Goal: Task Accomplishment & Management: Complete application form

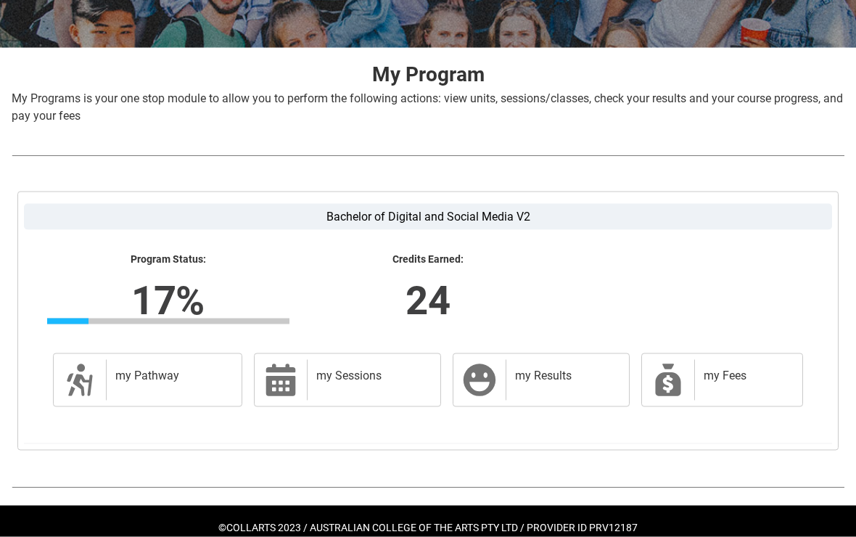
scroll to position [244, 0]
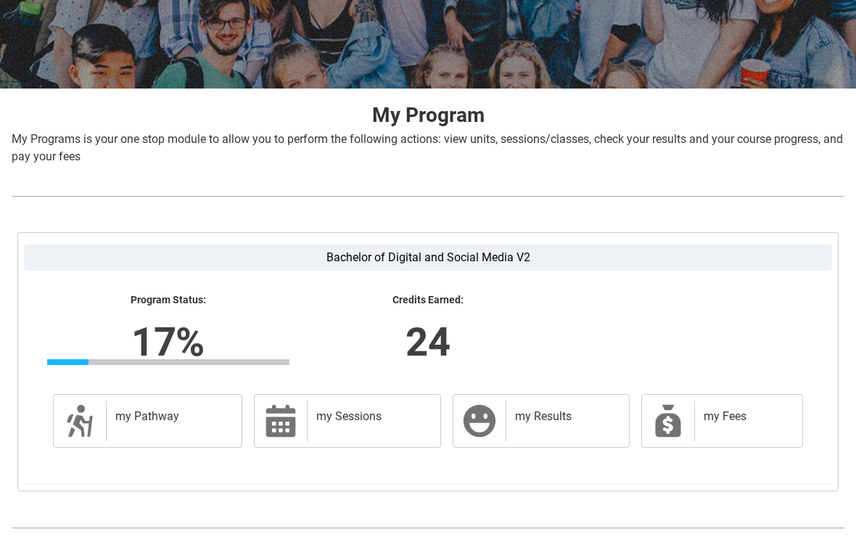
click at [550, 405] on div "my Results" at bounding box center [563, 420] width 117 height 41
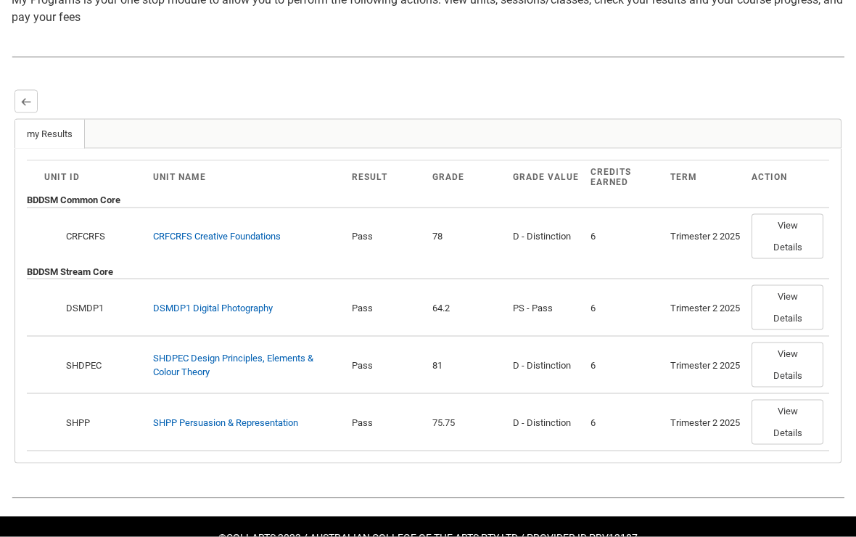
scroll to position [355, 0]
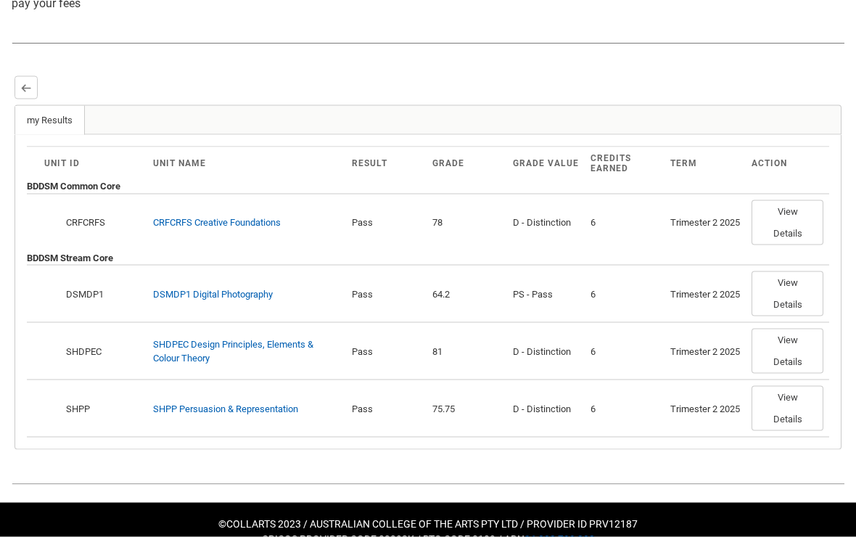
click at [795, 239] on button "View Details" at bounding box center [787, 222] width 72 height 45
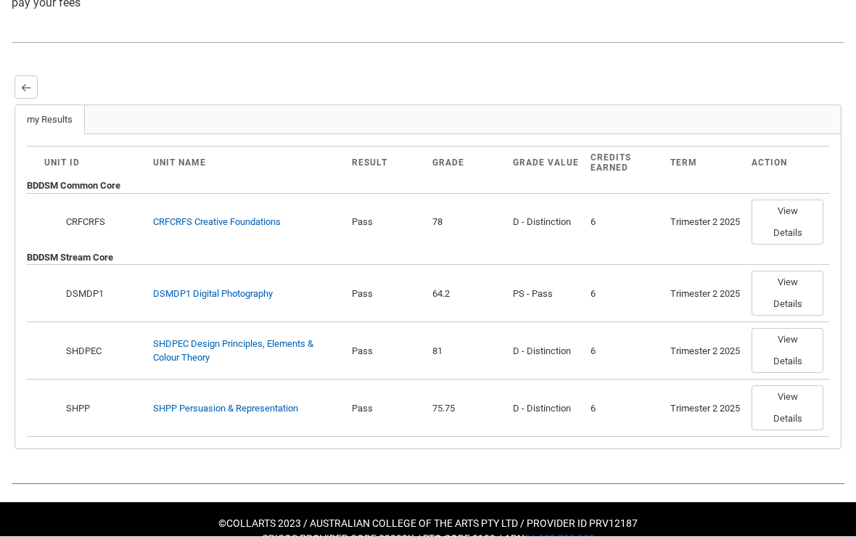
click at [799, 231] on button "View Details" at bounding box center [787, 222] width 72 height 45
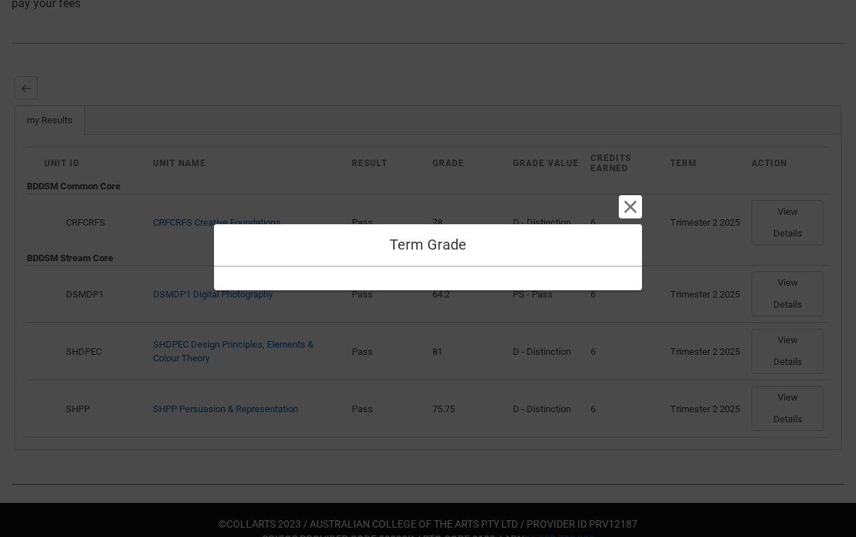
click at [626, 218] on button "Cancel and close" at bounding box center [630, 206] width 23 height 23
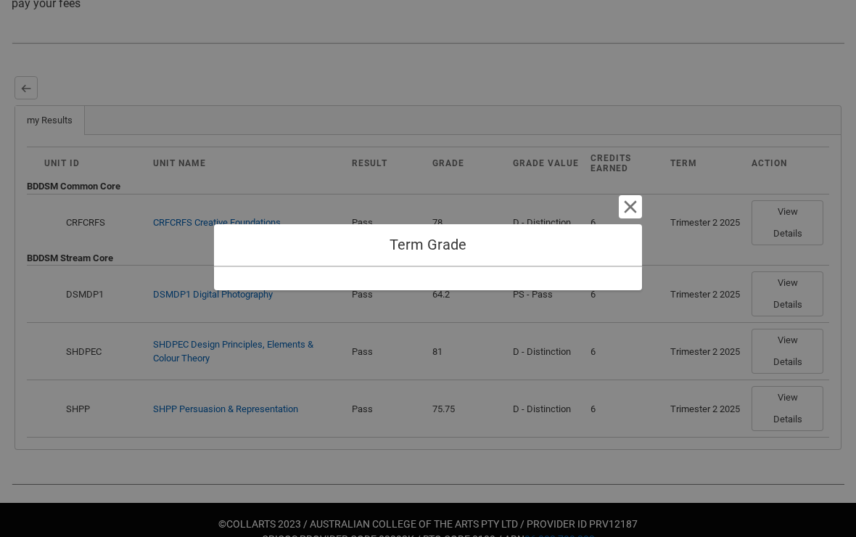
scroll to position [290, 0]
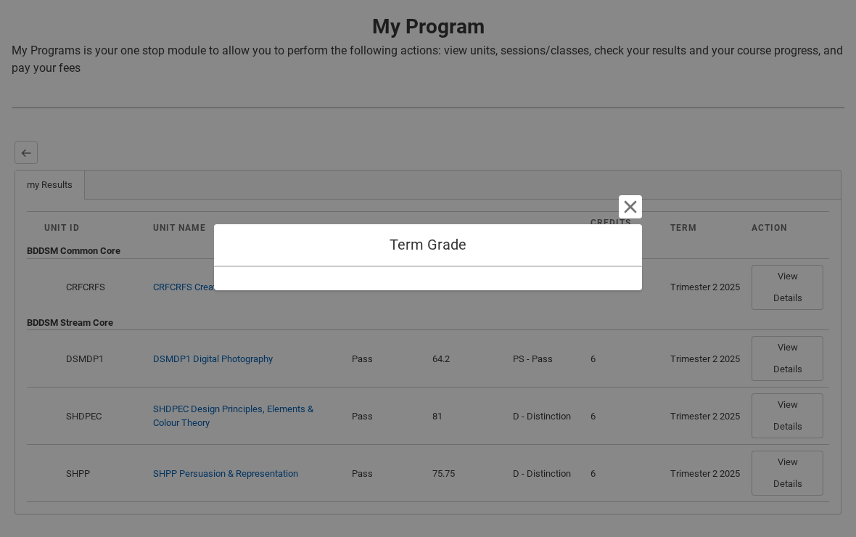
click at [635, 218] on button "Cancel and close" at bounding box center [630, 206] width 23 height 23
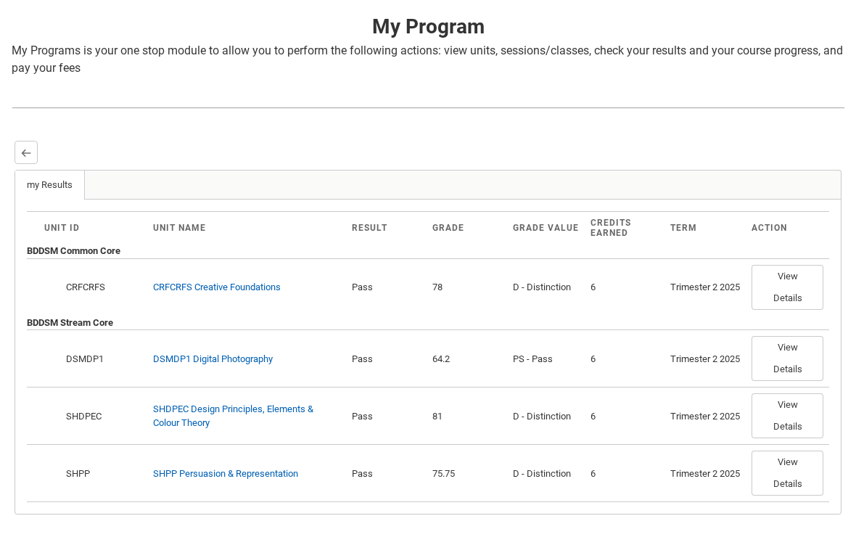
click at [801, 363] on button "View Details" at bounding box center [787, 358] width 72 height 45
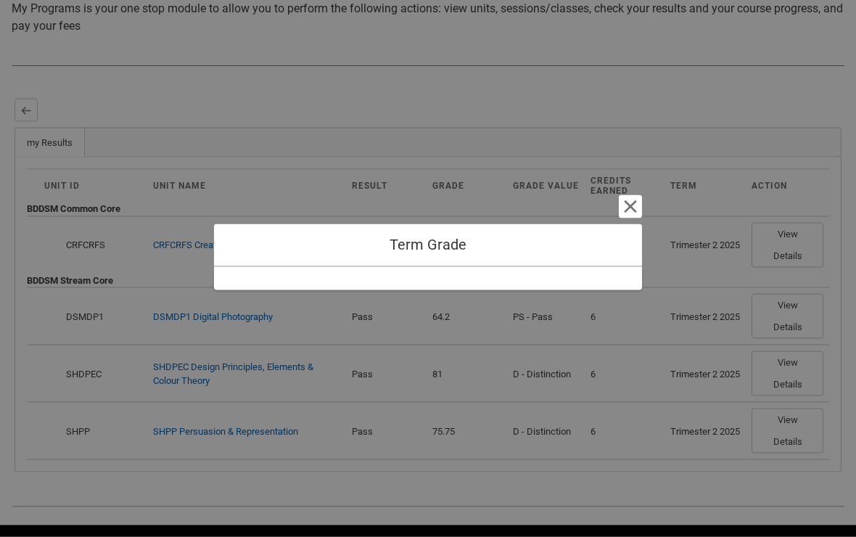
click at [627, 218] on button "Cancel and close" at bounding box center [630, 206] width 23 height 23
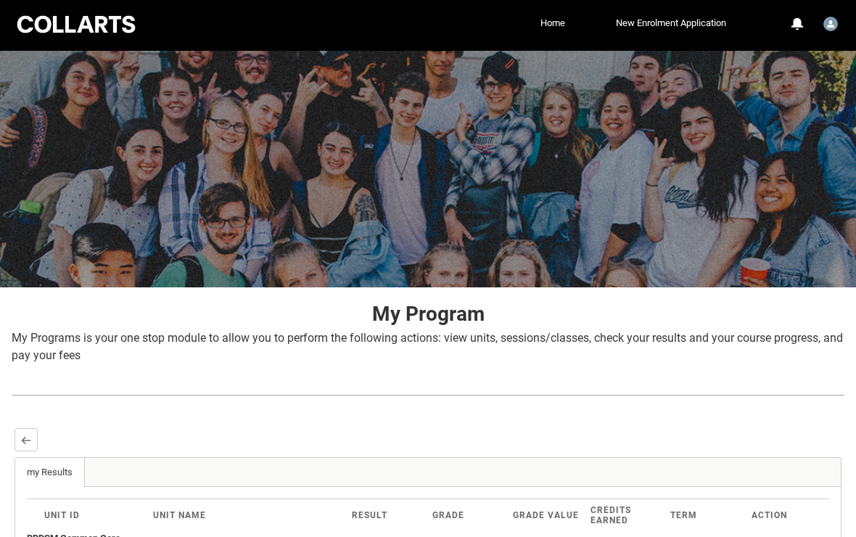
scroll to position [0, 0]
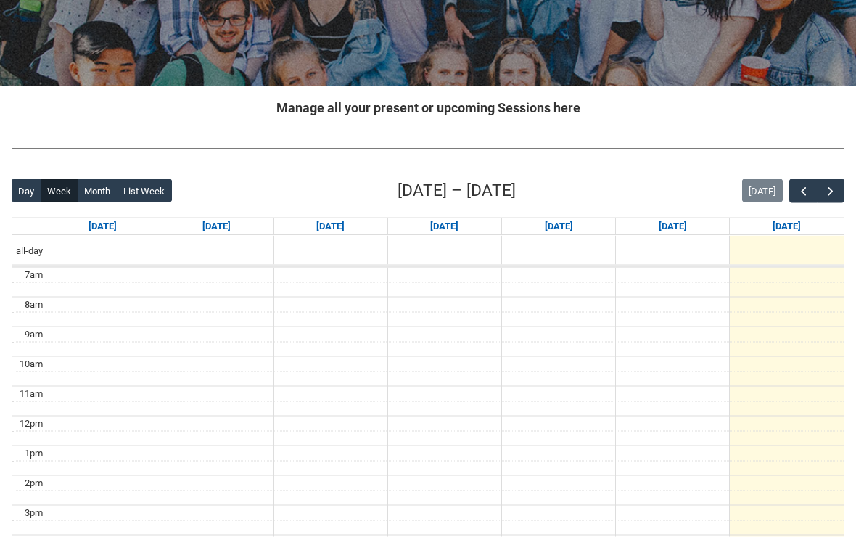
scroll to position [254, 0]
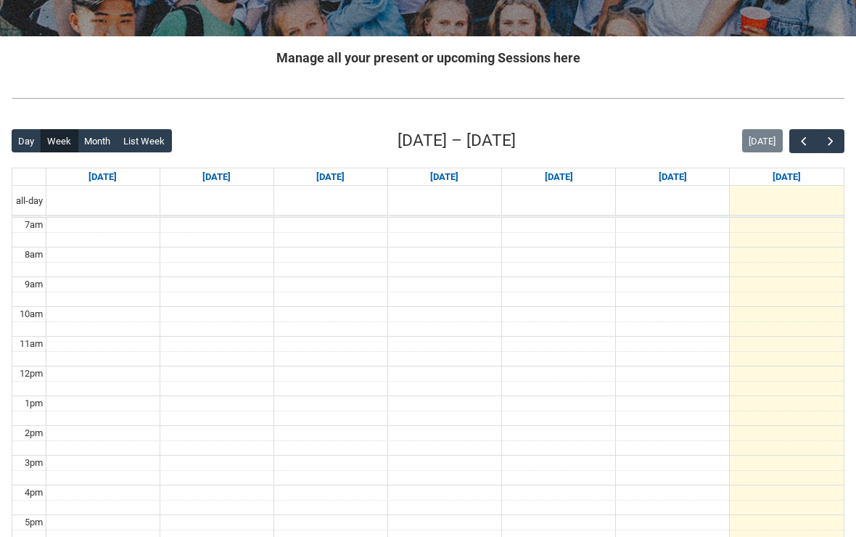
click at [827, 139] on span "button" at bounding box center [830, 141] width 15 height 15
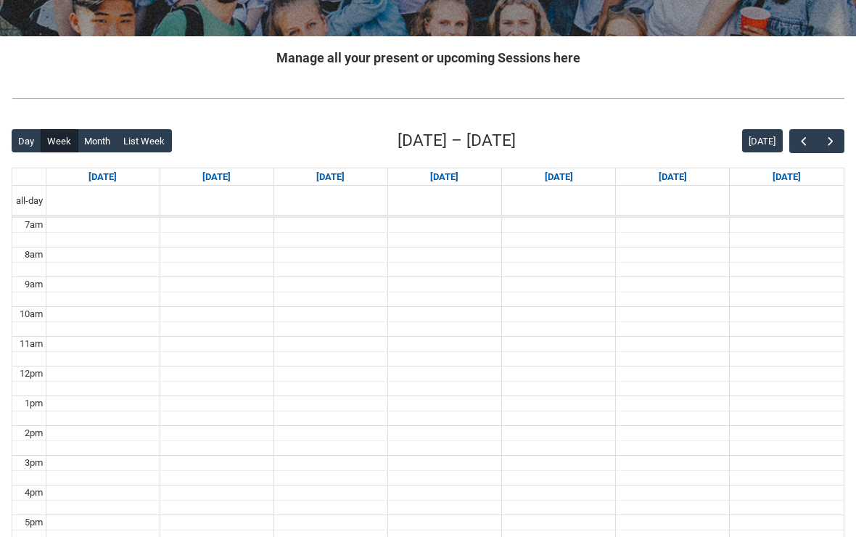
click at [824, 141] on span "button" at bounding box center [830, 141] width 15 height 15
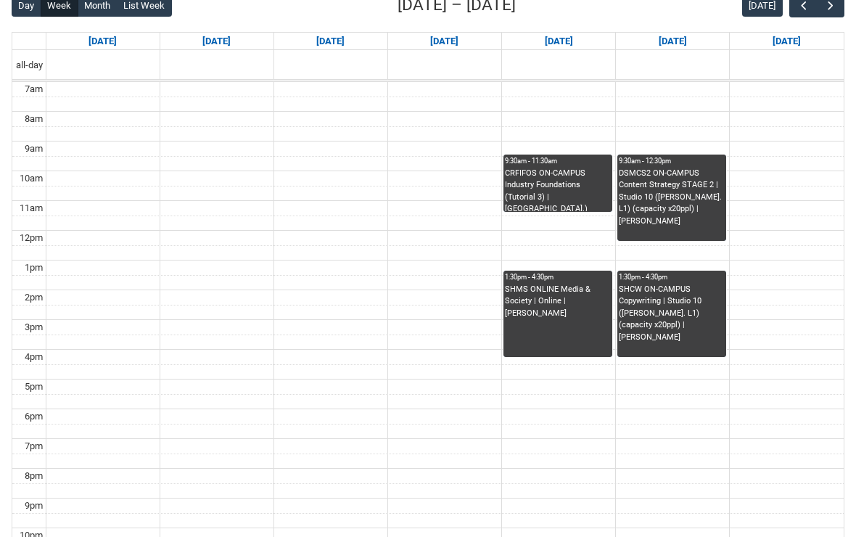
scroll to position [389, 0]
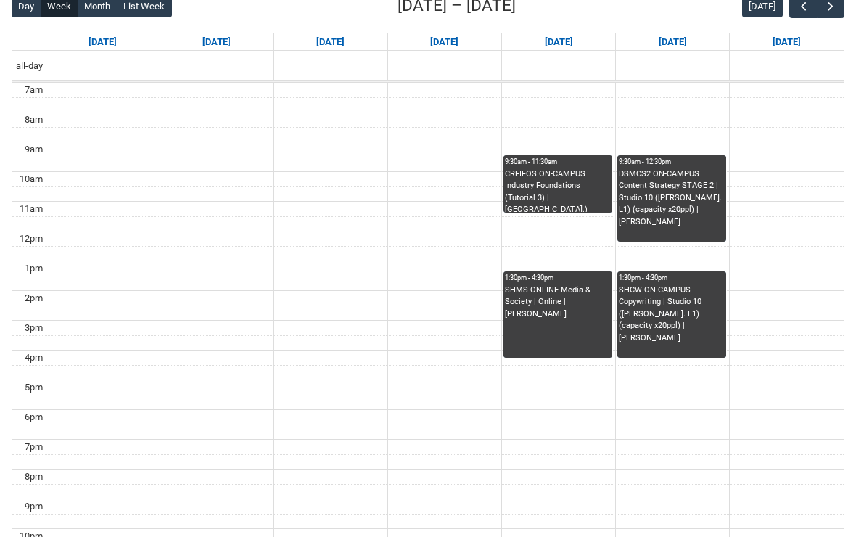
click at [827, 13] on span "button" at bounding box center [830, 6] width 15 height 15
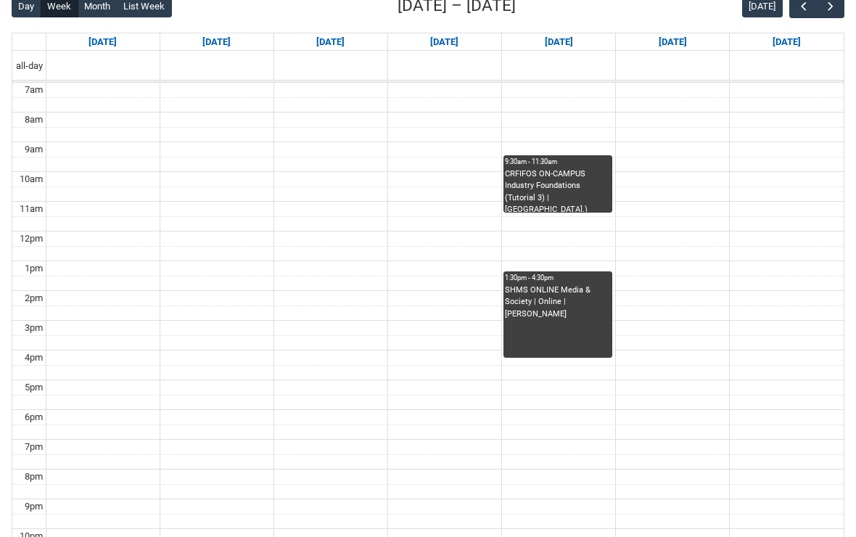
click at [826, 15] on button "button" at bounding box center [831, 6] width 28 height 24
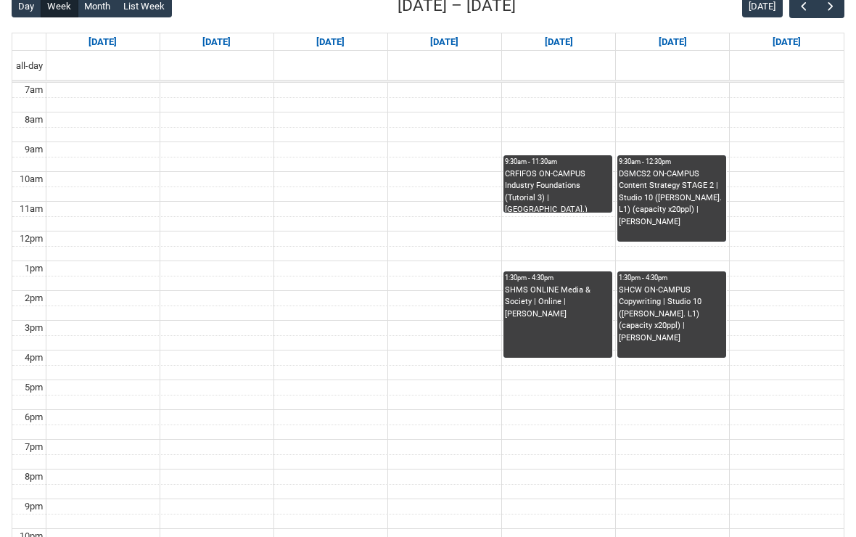
click at [828, 14] on span "button" at bounding box center [830, 6] width 15 height 15
click at [826, 15] on button "button" at bounding box center [831, 6] width 28 height 24
click at [801, 14] on span "button" at bounding box center [803, 6] width 15 height 15
click at [803, 13] on span "button" at bounding box center [803, 6] width 15 height 15
click at [804, 13] on span "button" at bounding box center [803, 6] width 15 height 15
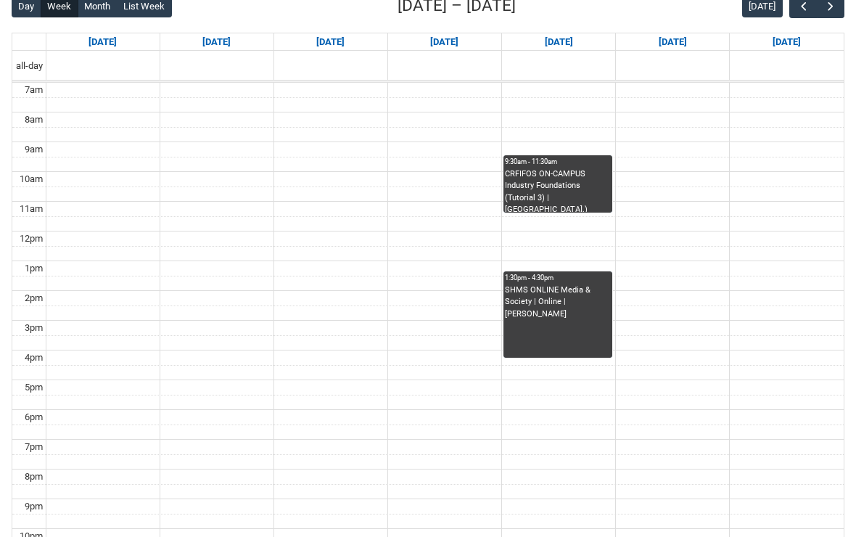
click at [828, 17] on button "button" at bounding box center [831, 6] width 28 height 24
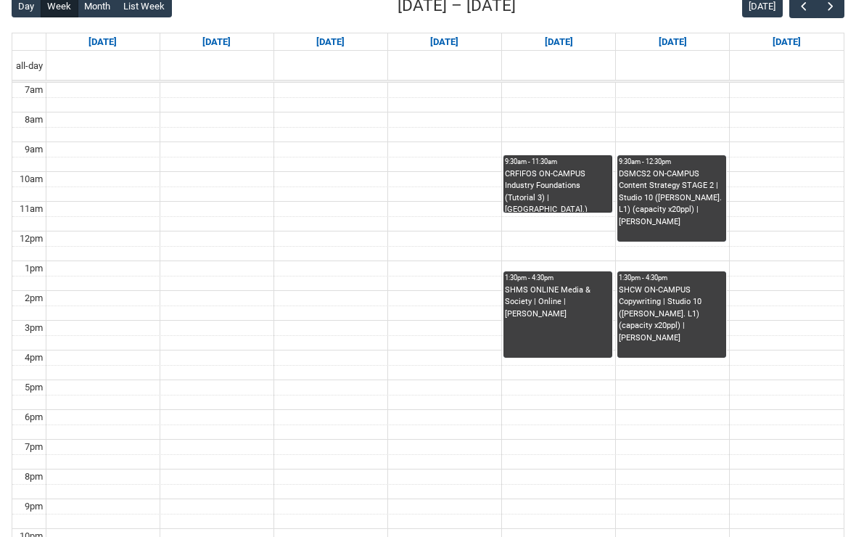
click at [571, 199] on link "9:30am - 11:30am CRFIFOS ON-CAMPUS Industry Foundations (Tutorial 3) | [GEOGRAP…" at bounding box center [557, 183] width 109 height 57
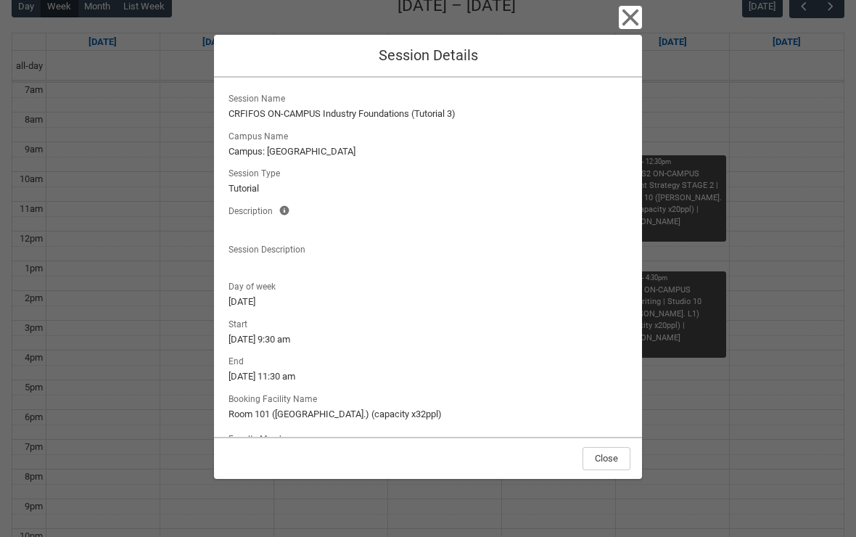
click at [628, 12] on icon "button" at bounding box center [630, 17] width 23 height 23
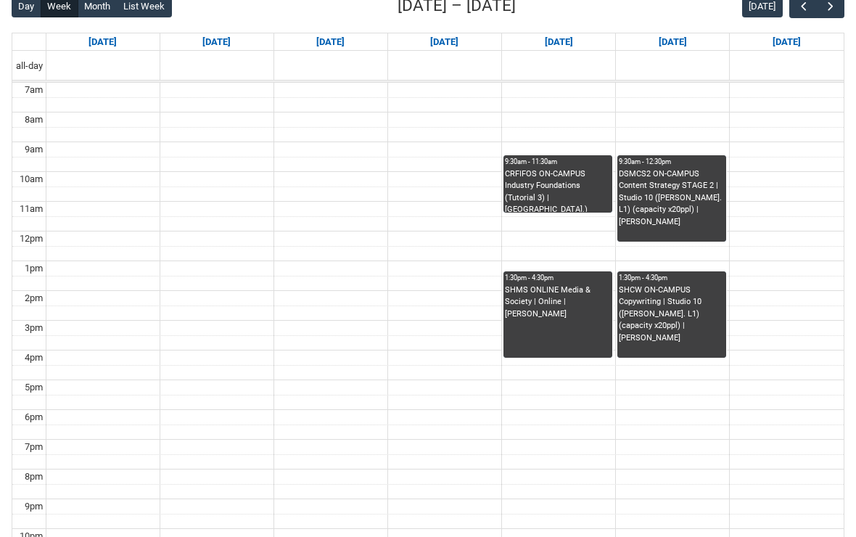
click at [796, 17] on button "button" at bounding box center [803, 6] width 28 height 24
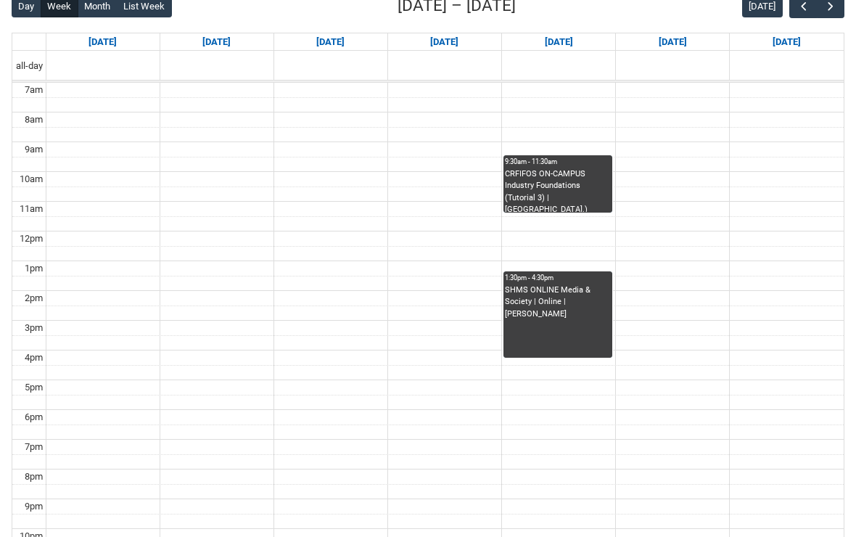
click at [802, 15] on button "button" at bounding box center [803, 6] width 28 height 24
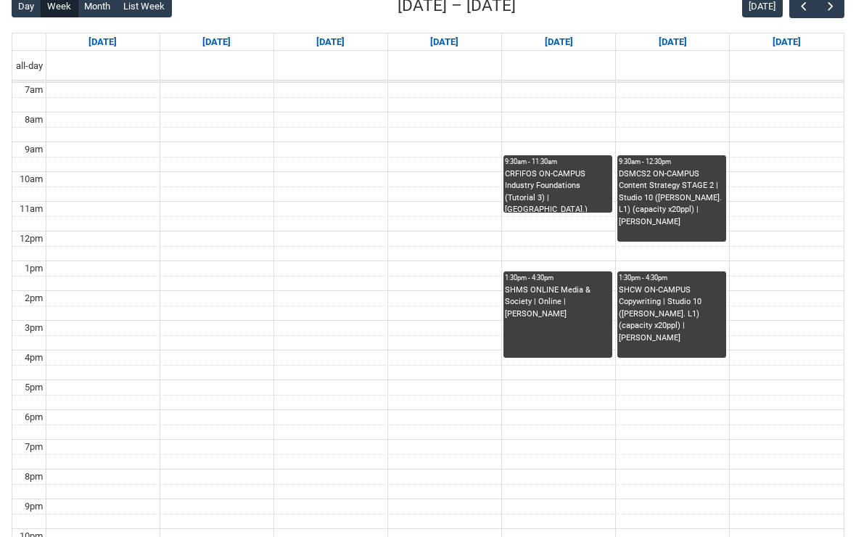
click at [800, 14] on span "button" at bounding box center [803, 6] width 15 height 15
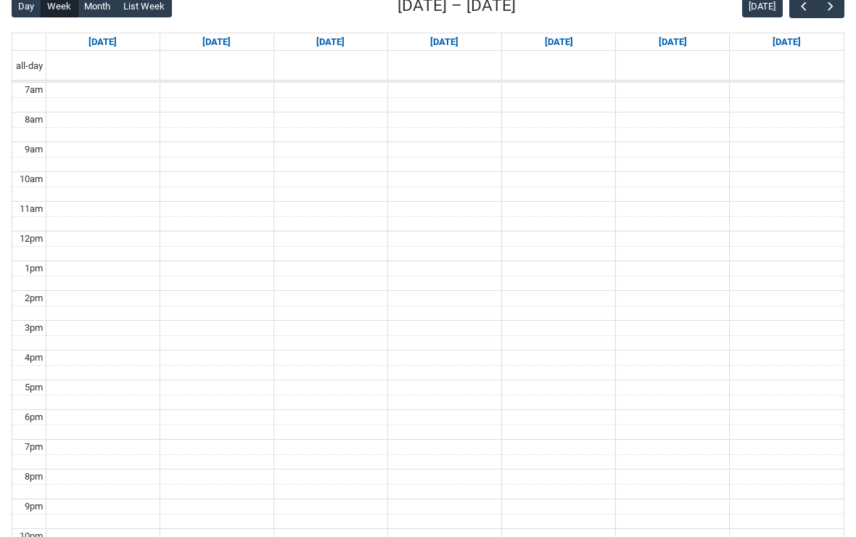
click at [835, 9] on span "button" at bounding box center [830, 6] width 15 height 15
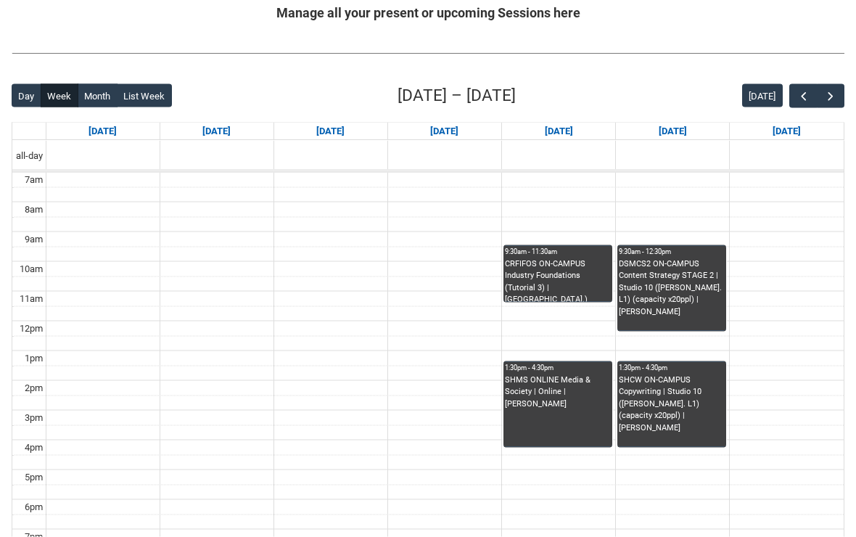
click at [801, 97] on span "button" at bounding box center [803, 96] width 15 height 15
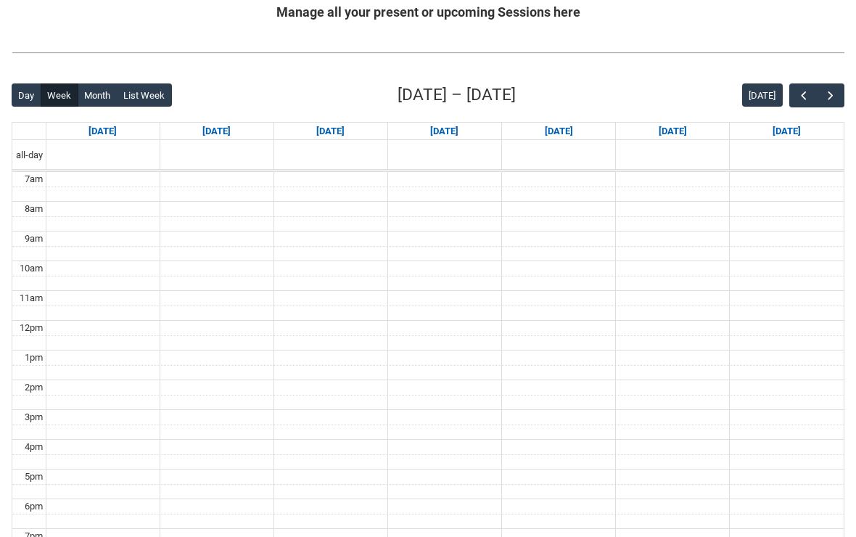
click at [825, 101] on span "button" at bounding box center [830, 95] width 15 height 15
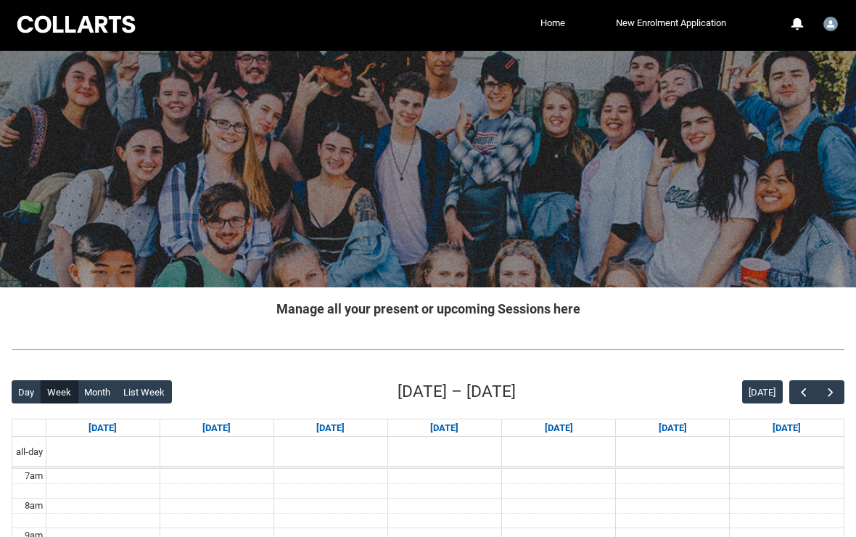
scroll to position [0, 0]
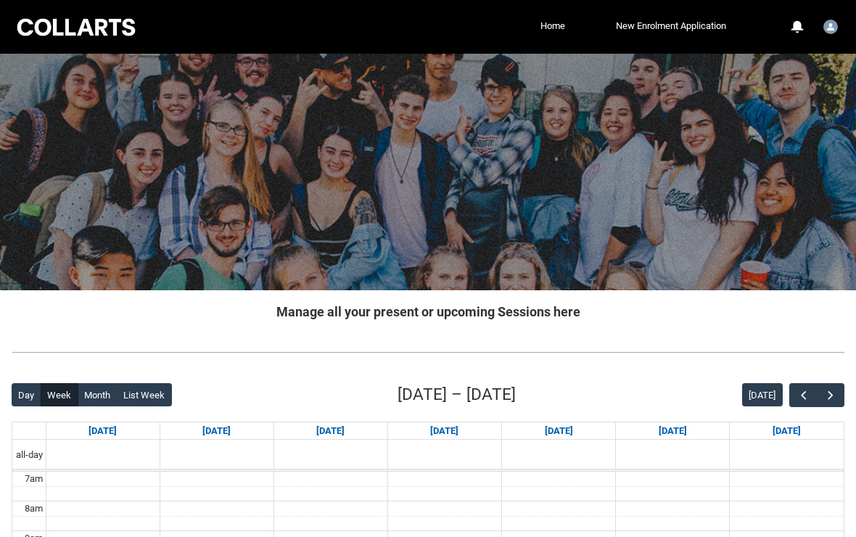
click at [695, 30] on link "New Enrolment Application" at bounding box center [670, 26] width 117 height 22
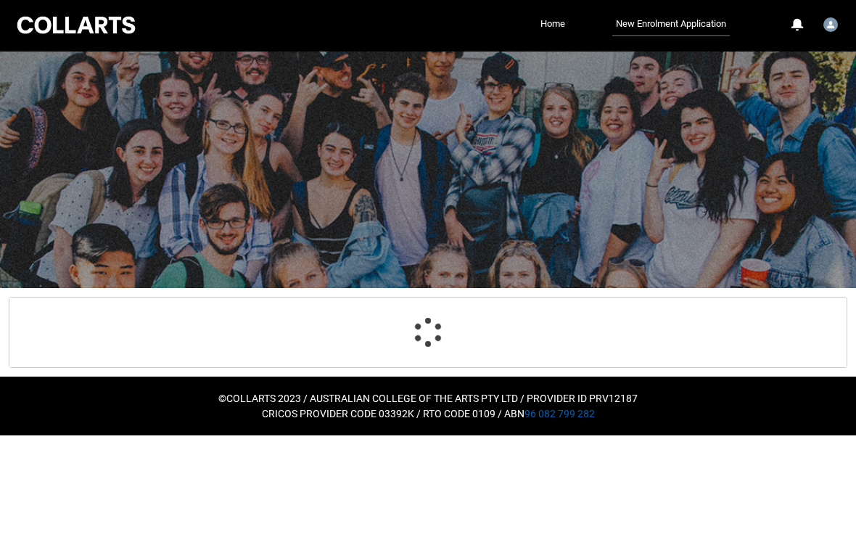
select select "Citizenship.1"
select select "Heard_About_Collarts_Picklist.Advertising - Instagram"
select select "Country_Choice.1101"
select select "P_Contact_Time_Afternoon"
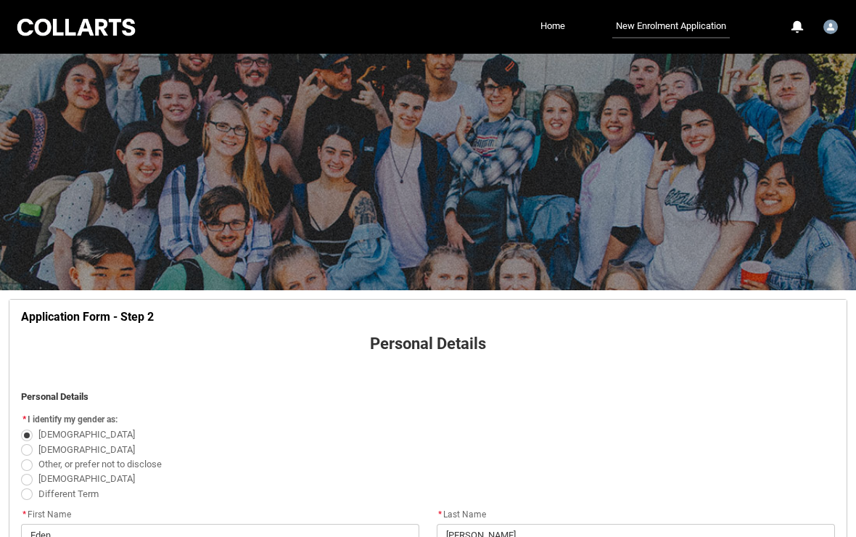
click at [559, 36] on link "Home" at bounding box center [553, 26] width 32 height 22
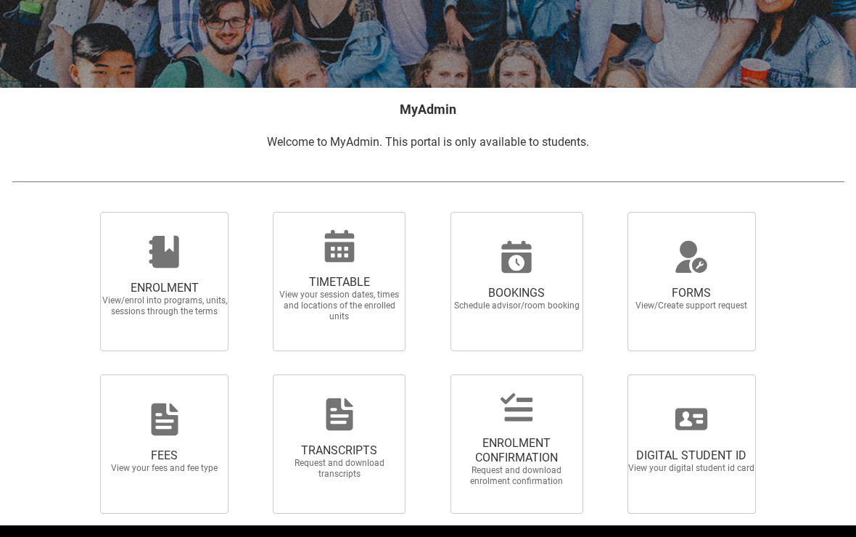
scroll to position [203, 0]
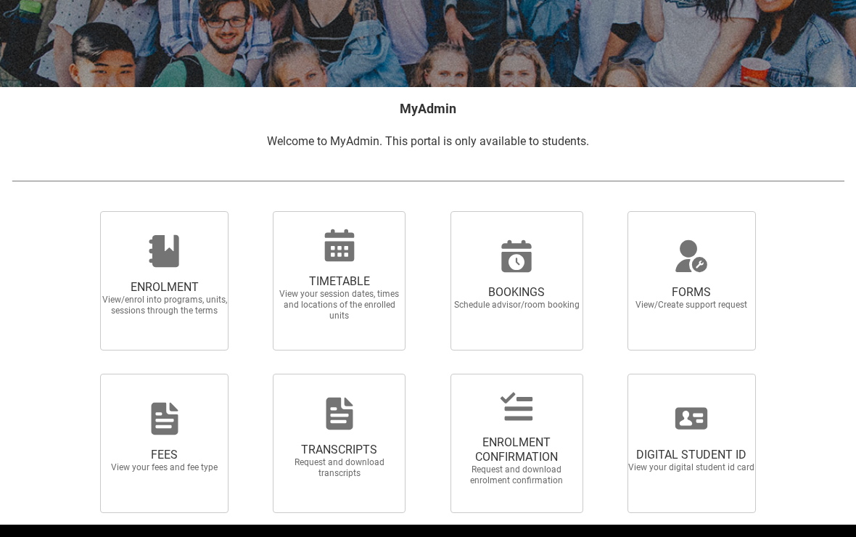
click at [125, 304] on span "View/enrol into programs, units, sessions through the terms" at bounding box center [165, 305] width 128 height 22
click at [84, 211] on input "ENROLMENT View/enrol into programs, units, sessions through the terms" at bounding box center [83, 210] width 1 height 1
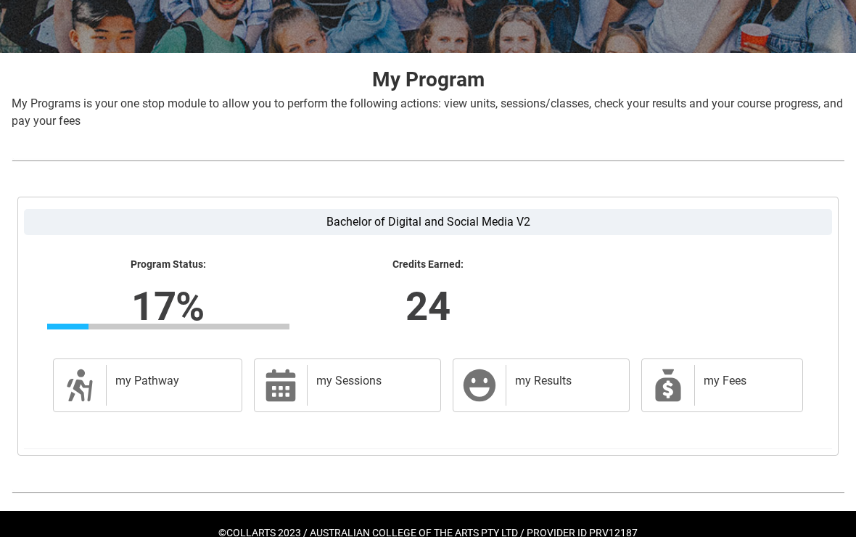
scroll to position [244, 0]
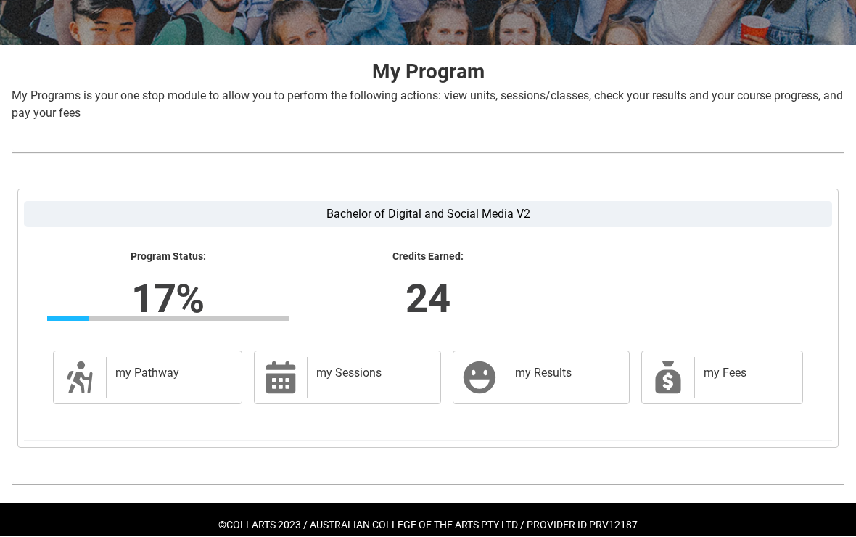
click at [115, 369] on div "my Pathway" at bounding box center [171, 378] width 130 height 41
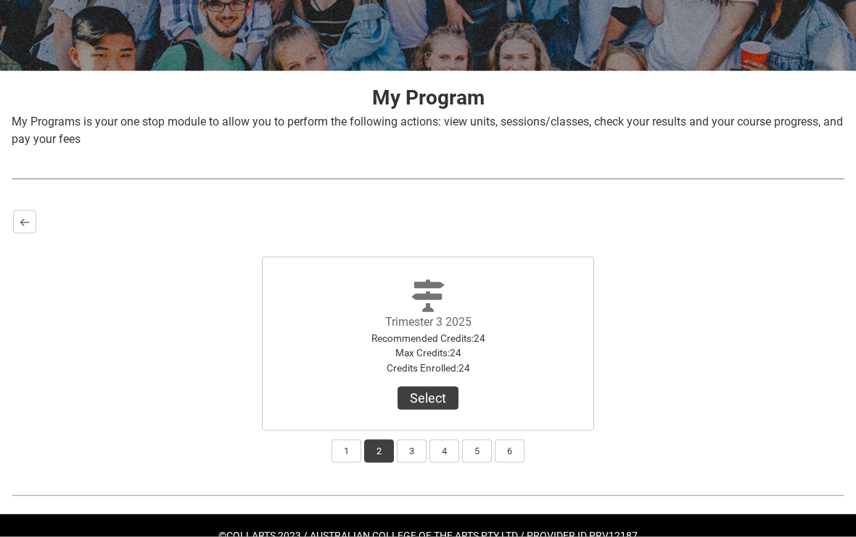
scroll to position [230, 0]
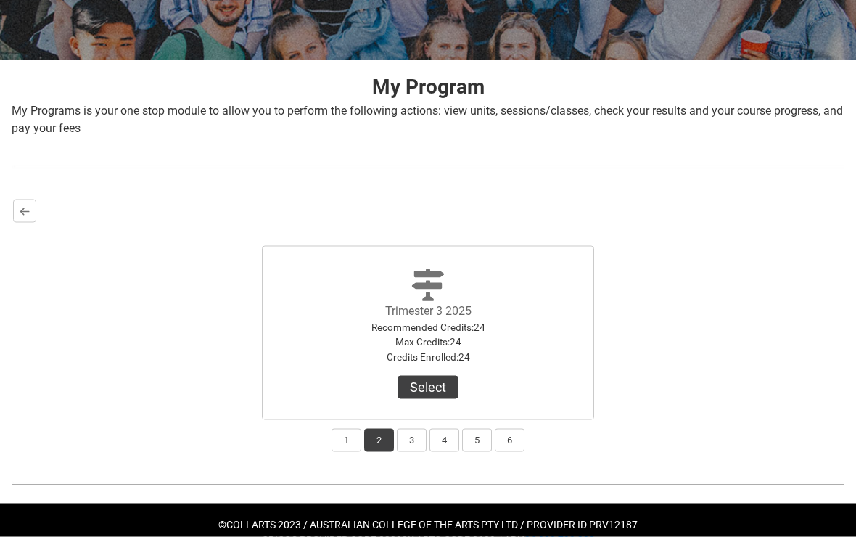
click at [443, 391] on button "Select" at bounding box center [427, 387] width 61 height 23
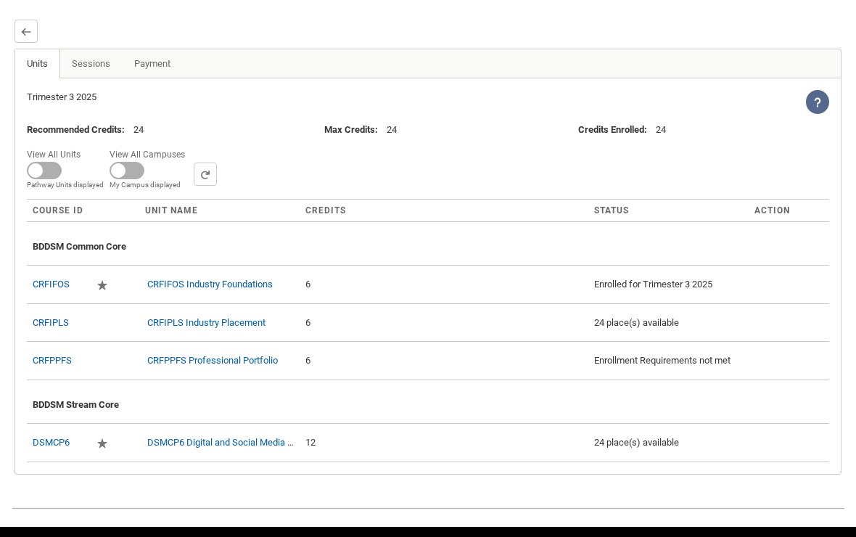
scroll to position [432, 0]
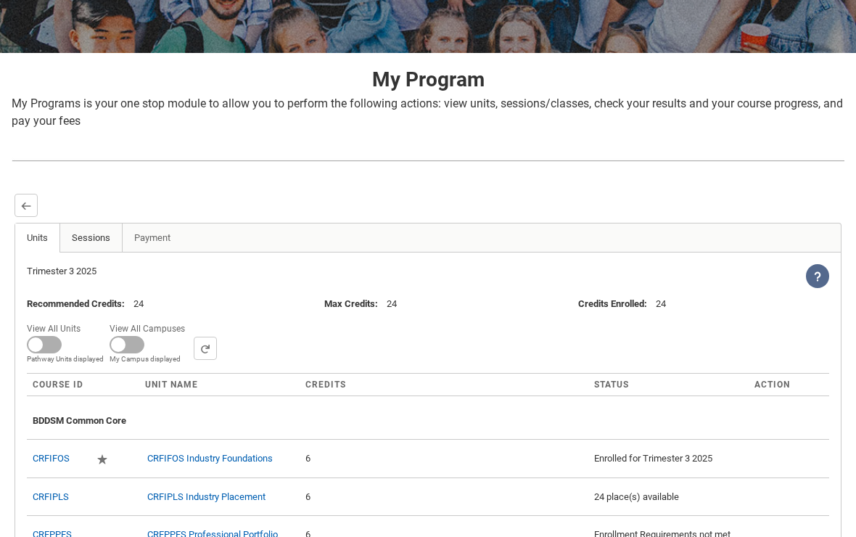
click at [90, 242] on link "Sessions" at bounding box center [90, 237] width 63 height 29
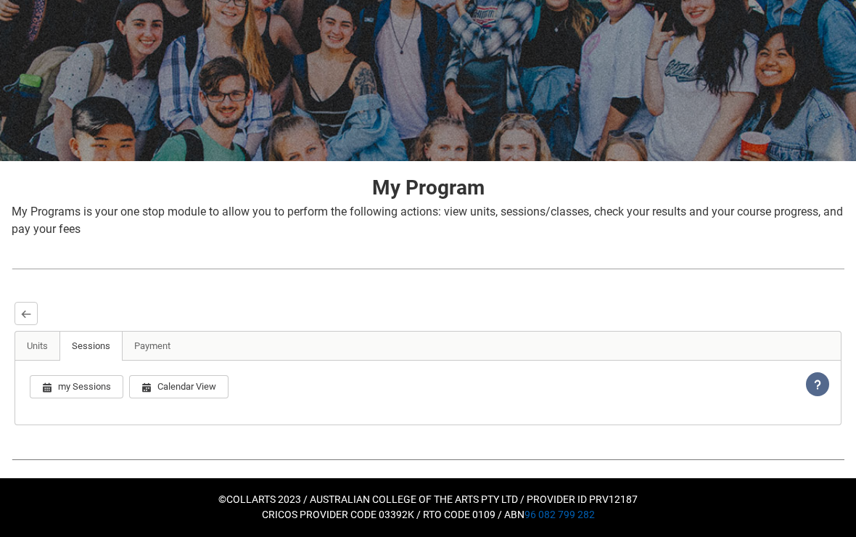
scroll to position [128, 0]
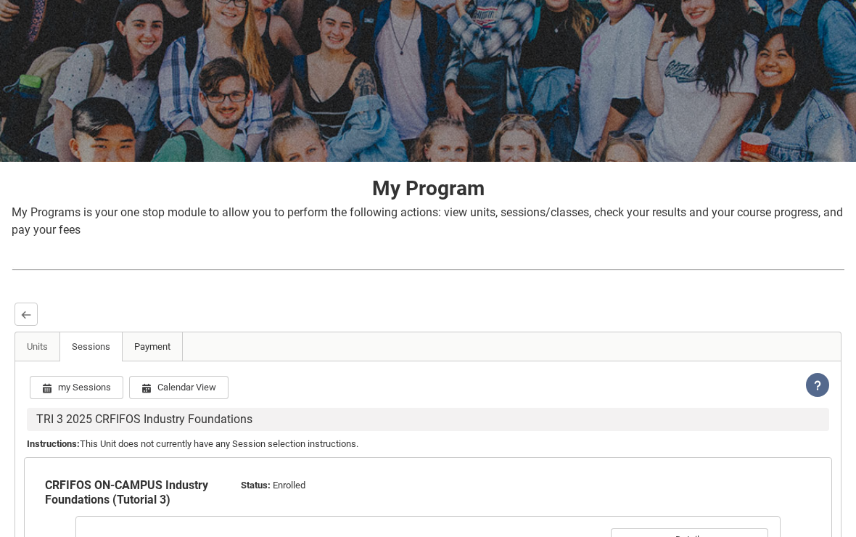
click at [146, 343] on link "Payment" at bounding box center [152, 346] width 61 height 29
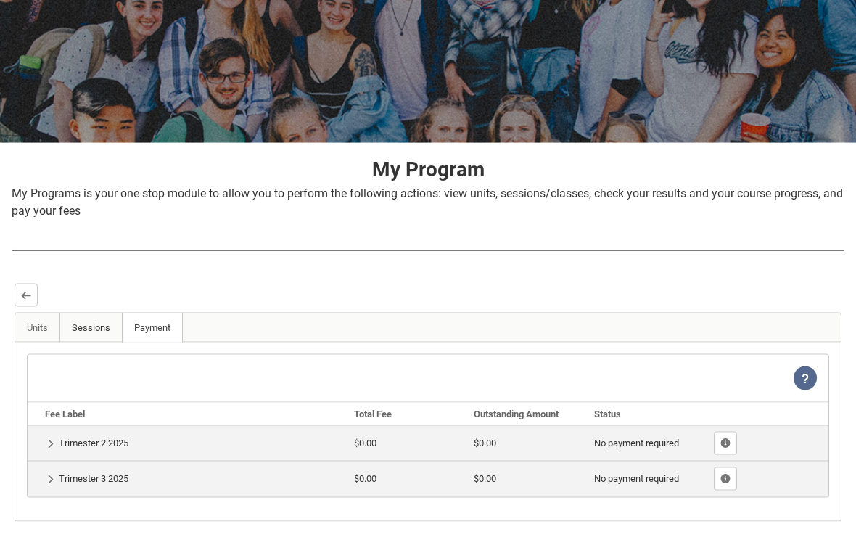
click at [102, 319] on link "Sessions" at bounding box center [90, 327] width 63 height 29
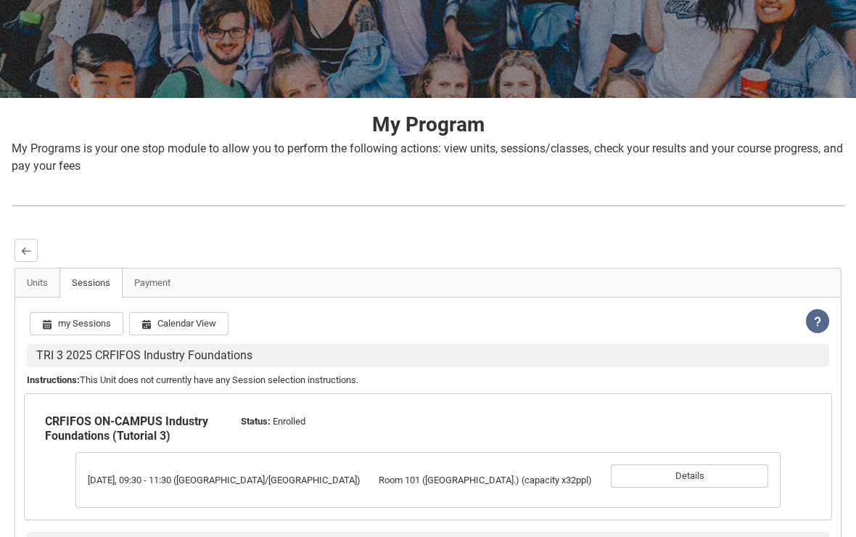
scroll to position [176, 0]
